Goal: Book appointment/travel/reservation

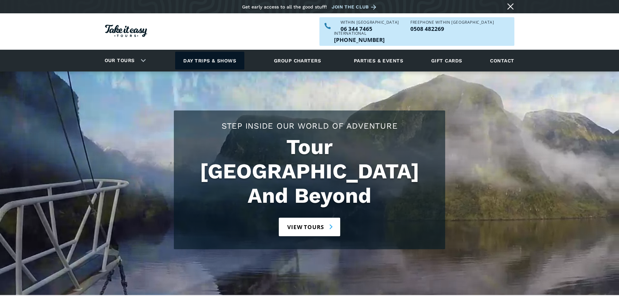
click at [215, 52] on link "Day trips & shows" at bounding box center [209, 61] width 69 height 18
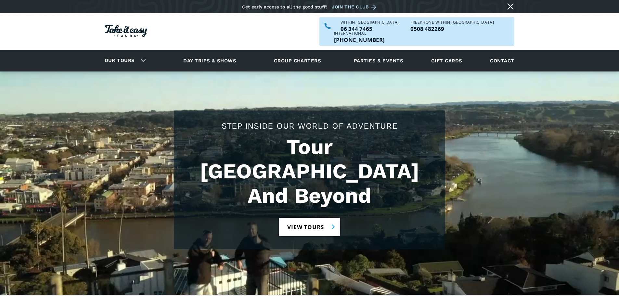
click at [318, 218] on link "View tours" at bounding box center [309, 227] width 61 height 19
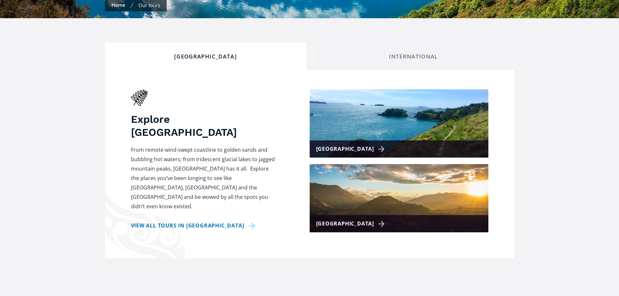
scroll to position [228, 0]
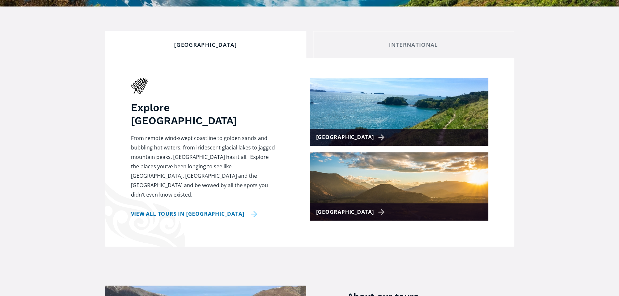
click at [201, 209] on link "View all tours in New Zealand" at bounding box center [194, 213] width 126 height 9
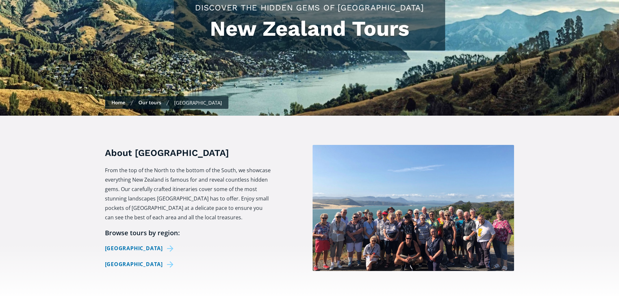
scroll to position [130, 0]
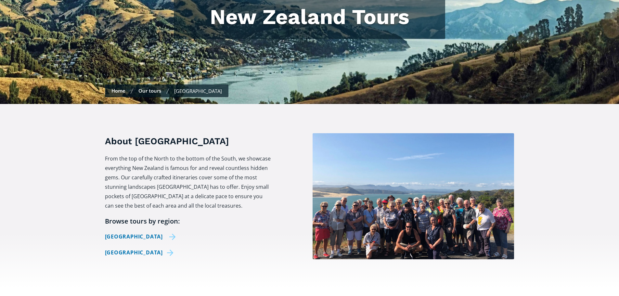
click at [154, 232] on link "[GEOGRAPHIC_DATA]" at bounding box center [140, 236] width 71 height 9
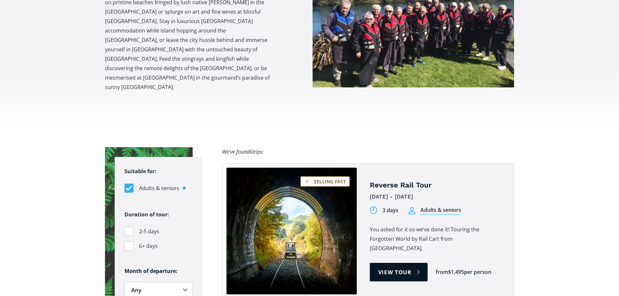
scroll to position [325, 0]
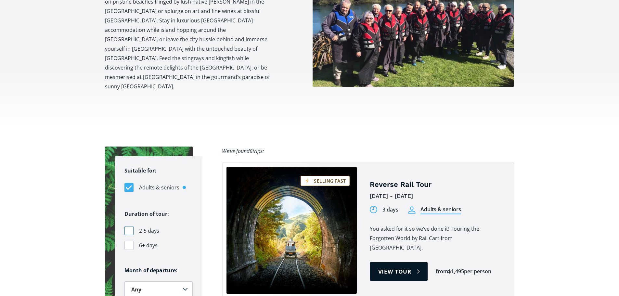
click at [128, 226] on div "Filters" at bounding box center [128, 230] width 9 height 9
click at [128, 229] on input "2-5 days" at bounding box center [126, 231] width 4 height 4
checkbox input "true"
click at [183, 281] on select "Any January February March April May June July August September October Novembe…" at bounding box center [158, 289] width 68 height 16
select select ".january"
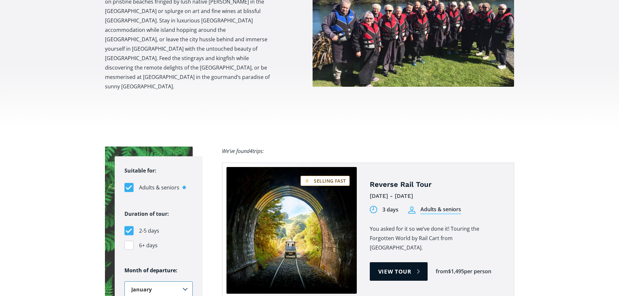
click at [124, 281] on select "Any January February March April May June July August September October Novembe…" at bounding box center [158, 289] width 68 height 16
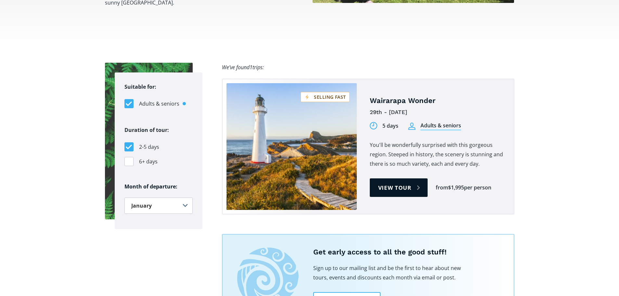
scroll to position [423, 0]
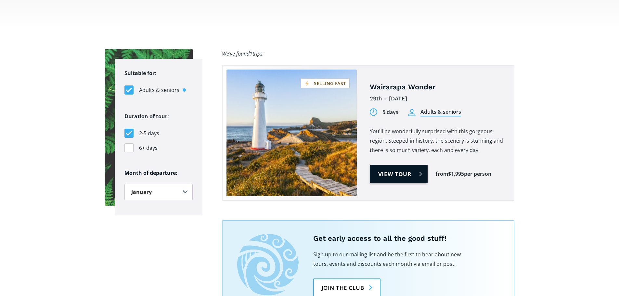
click at [382, 165] on link "View tour" at bounding box center [399, 174] width 58 height 19
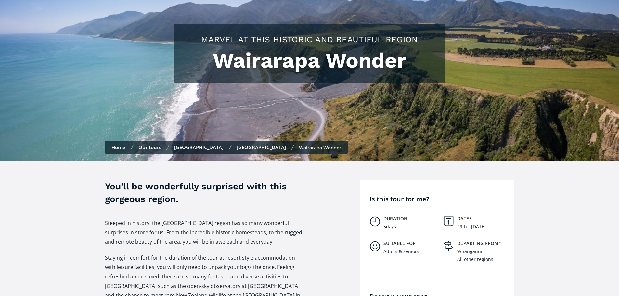
scroll to position [33, 0]
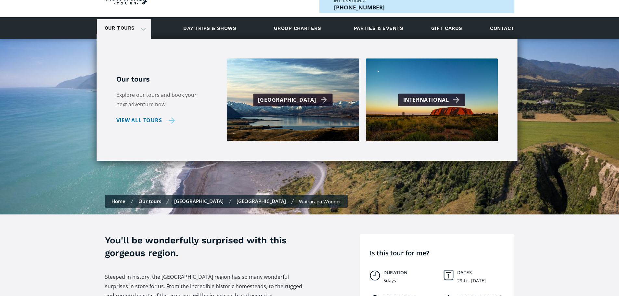
click at [138, 116] on link "View all tours" at bounding box center [145, 120] width 59 height 9
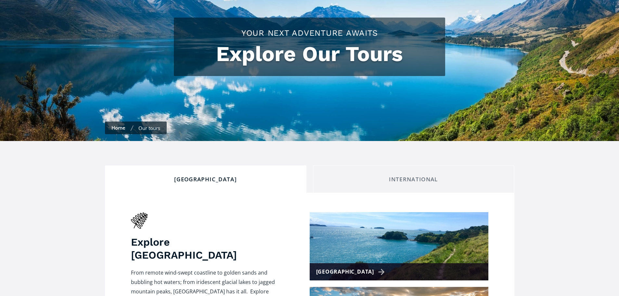
checkbox input "true"
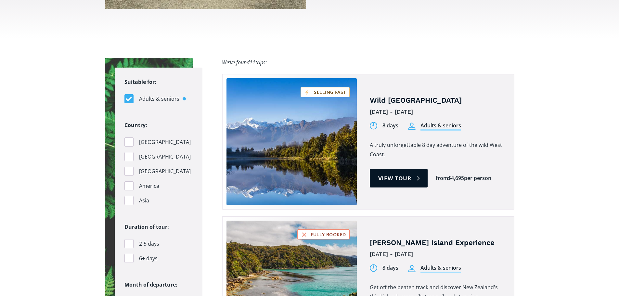
scroll to position [618, 0]
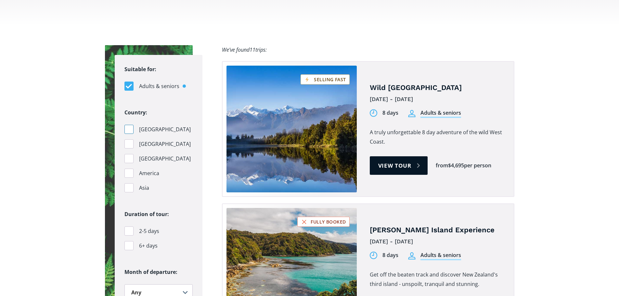
click at [129, 125] on div "Filters" at bounding box center [128, 129] width 9 height 9
click at [129, 127] on input "[GEOGRAPHIC_DATA]" at bounding box center [126, 129] width 4 height 4
checkbox input "true"
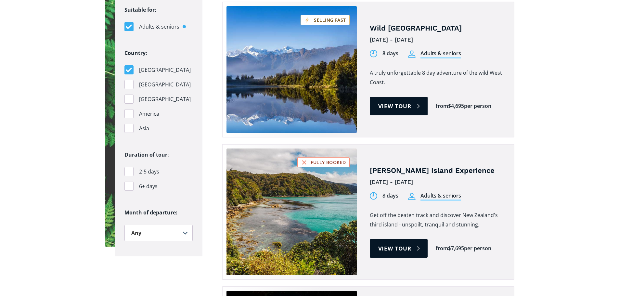
scroll to position [683, 0]
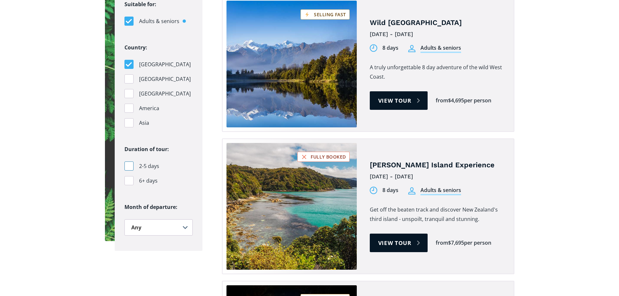
click at [127, 162] on div "Filters" at bounding box center [128, 166] width 9 height 9
click at [127, 164] on input "2-5 days" at bounding box center [126, 166] width 4 height 4
checkbox input "true"
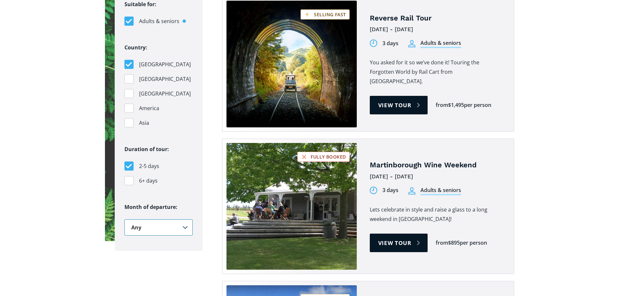
click at [180, 219] on select "Any January February March April May June July August September October Novembe…" at bounding box center [158, 227] width 68 height 16
click at [124, 219] on select "Any January February March April May June July August September October Novembe…" at bounding box center [158, 227] width 68 height 16
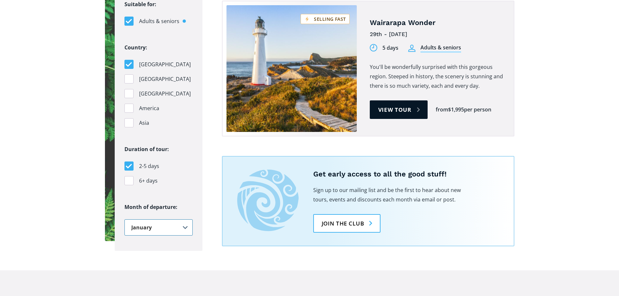
click at [182, 219] on select "Any January February March April May June July August September October Novembe…" at bounding box center [158, 227] width 68 height 16
select select ".october"
click at [124, 219] on select "Any January February March April May June July August September October Novembe…" at bounding box center [158, 227] width 68 height 16
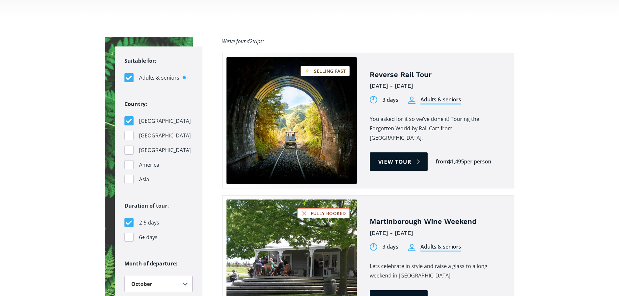
scroll to position [618, 0]
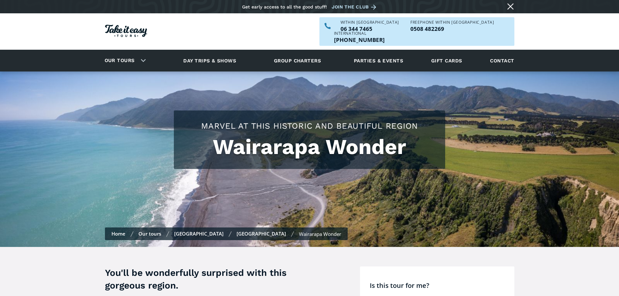
scroll to position [33, 0]
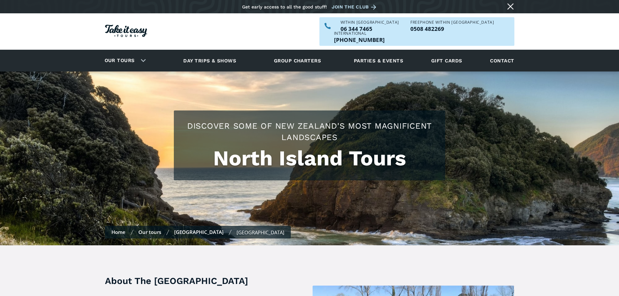
select select ".january"
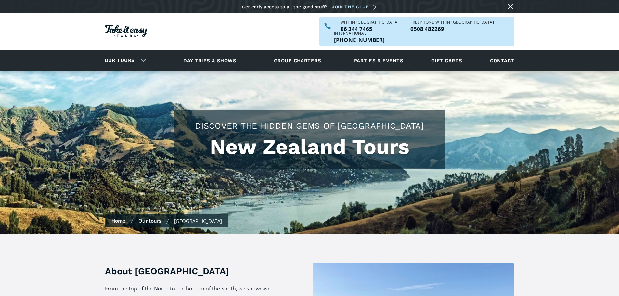
scroll to position [130, 0]
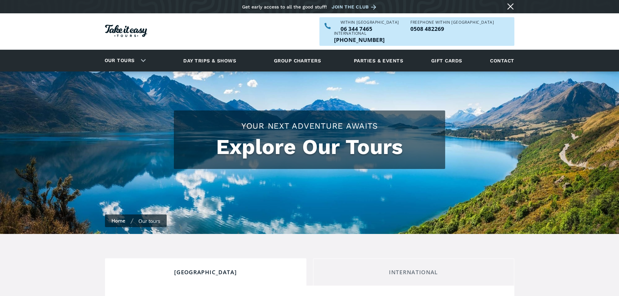
scroll to position [228, 0]
